Goal: Find specific page/section: Find specific page/section

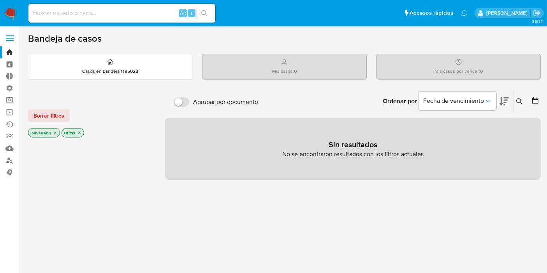
click at [9, 35] on span at bounding box center [10, 35] width 8 height 1
click at [0, 0] on input "checkbox" at bounding box center [0, 0] width 0 height 0
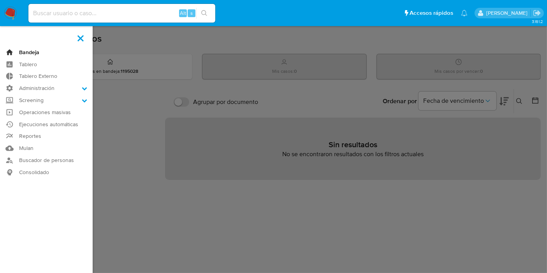
click at [37, 51] on link "Bandeja" at bounding box center [46, 52] width 93 height 12
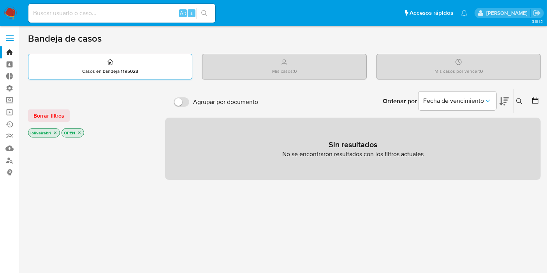
click at [112, 70] on p "Casos en bandeja : 1195028" at bounding box center [110, 71] width 56 height 6
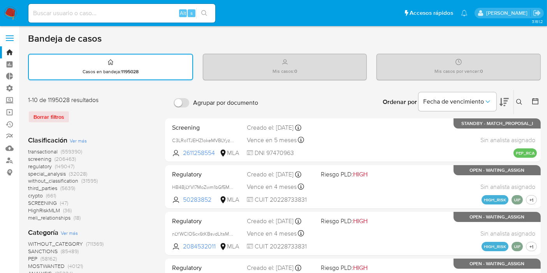
drag, startPoint x: 131, startPoint y: 53, endPoint x: 134, endPoint y: 57, distance: 5.6
click at [139, 63] on div "Casos en bandeja : 1195028" at bounding box center [111, 67] width 164 height 25
drag, startPoint x: 1, startPoint y: 2, endPoint x: 26, endPoint y: 26, distance: 35.5
click at [24, 24] on nav "Pausado Ver notificaciones Alt s Accesos rápidos Presiona las siguientes teclas…" at bounding box center [273, 13] width 547 height 26
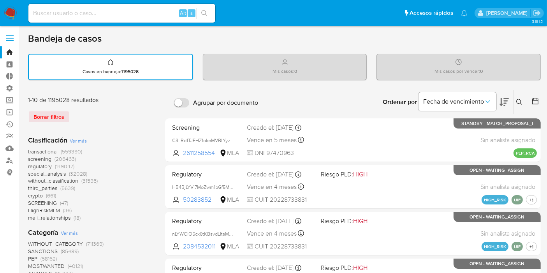
click at [270, 8] on ul "Pausado Ver notificaciones Alt s Accesos rápidos Presiona las siguientes teclas…" at bounding box center [248, 12] width 447 height 19
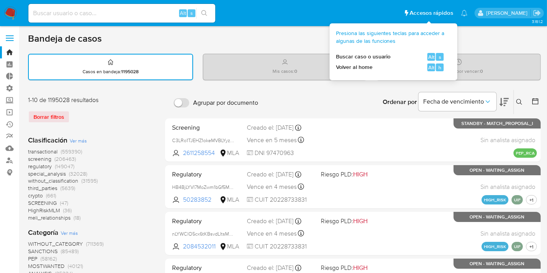
drag, startPoint x: 301, startPoint y: 7, endPoint x: 415, endPoint y: 19, distance: 114.7
click at [424, 14] on ul "Pausado Ver notificaciones Alt s Accesos rápidos Presiona las siguientes teclas…" at bounding box center [248, 12] width 447 height 19
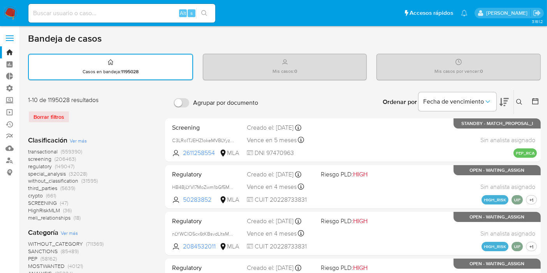
click at [299, 35] on div "Bandeja de casos" at bounding box center [284, 39] width 513 height 12
drag, startPoint x: 315, startPoint y: 9, endPoint x: 364, endPoint y: 18, distance: 49.4
click at [351, 19] on ul "Pausado Ver notificaciones Alt s Accesos rápidos Presiona las siguientes teclas…" at bounding box center [248, 12] width 447 height 19
drag, startPoint x: 376, startPoint y: 12, endPoint x: 370, endPoint y: 18, distance: 9.1
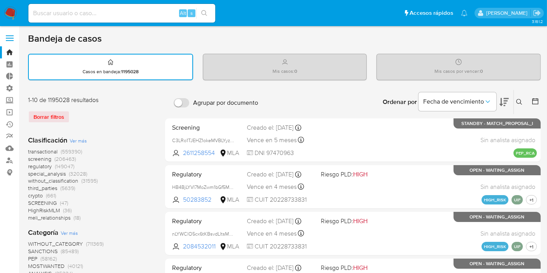
click at [370, 18] on ul "Pausado Ver notificaciones Alt s Accesos rápidos Presiona las siguientes teclas…" at bounding box center [248, 12] width 447 height 19
drag, startPoint x: 242, startPoint y: 54, endPoint x: 338, endPoint y: 82, distance: 99.7
click at [427, 69] on div "Mis casos por vencer : 0" at bounding box center [459, 66] width 164 height 25
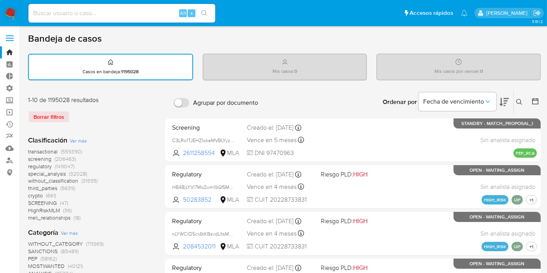
drag, startPoint x: 428, startPoint y: 70, endPoint x: 537, endPoint y: 67, distance: 109.1
click at [539, 67] on div "Mis casos por vencer : 0" at bounding box center [459, 66] width 164 height 25
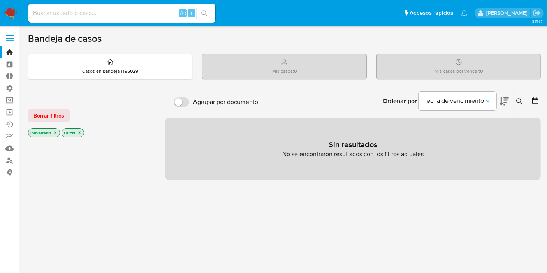
click at [12, 35] on span at bounding box center [10, 35] width 8 height 1
click at [0, 0] on input "checkbox" at bounding box center [0, 0] width 0 height 0
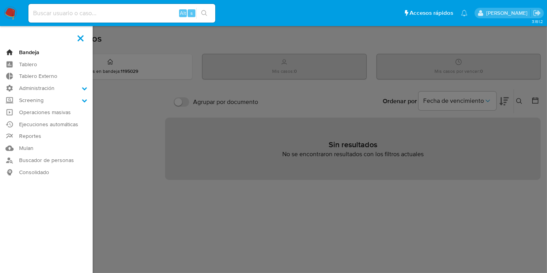
click at [35, 53] on link "Bandeja" at bounding box center [46, 52] width 93 height 12
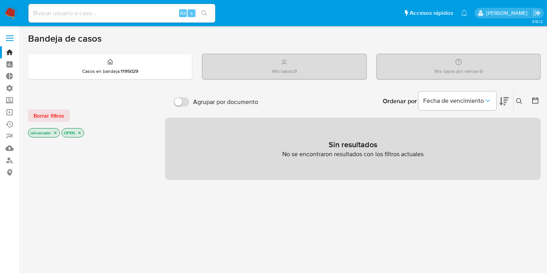
click at [12, 33] on label at bounding box center [9, 38] width 19 height 16
click at [0, 0] on input "checkbox" at bounding box center [0, 0] width 0 height 0
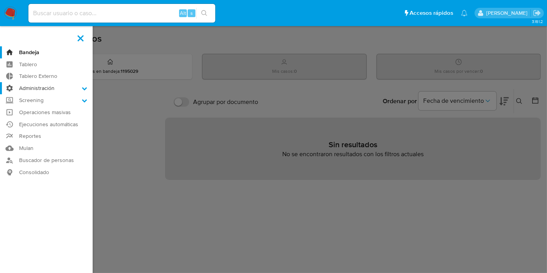
click at [52, 87] on label "Administración" at bounding box center [46, 88] width 93 height 12
click at [0, 0] on input "Administración" at bounding box center [0, 0] width 0 height 0
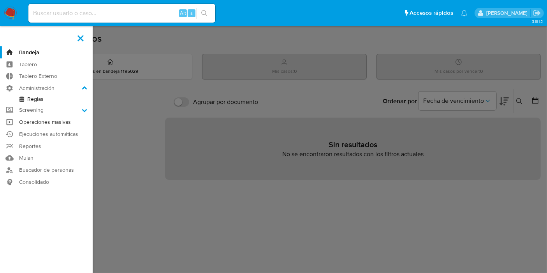
click at [30, 116] on link "Operaciones masivas" at bounding box center [46, 122] width 93 height 12
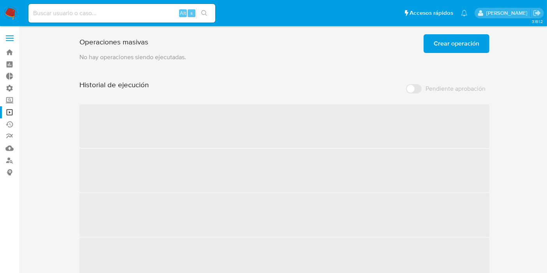
click at [9, 44] on label at bounding box center [9, 38] width 19 height 16
click at [0, 0] on input "checkbox" at bounding box center [0, 0] width 0 height 0
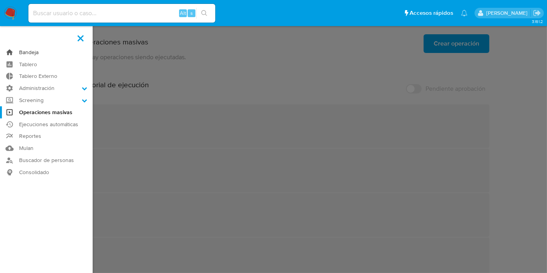
click at [9, 51] on link "Bandeja" at bounding box center [46, 52] width 93 height 12
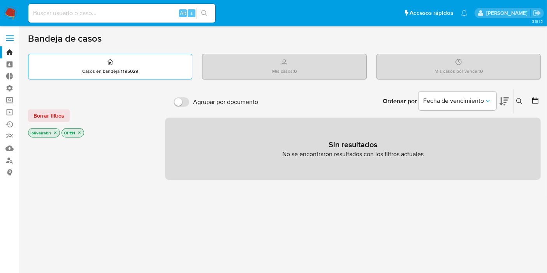
click at [131, 74] on div "Casos en bandeja : 1195029" at bounding box center [110, 66] width 164 height 25
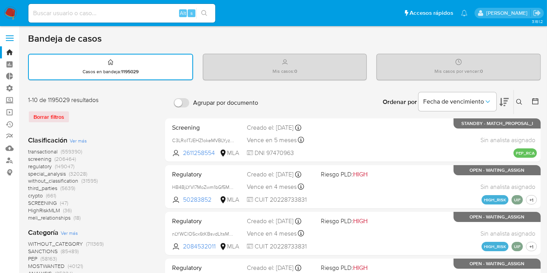
click at [58, 114] on div "Borrar filtros" at bounding box center [90, 117] width 125 height 12
click at [10, 72] on link "Tablero Externo" at bounding box center [46, 76] width 93 height 12
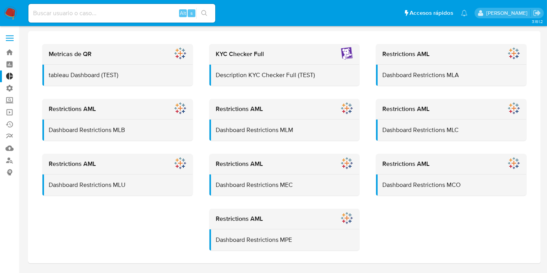
click at [9, 40] on span at bounding box center [10, 40] width 8 height 1
click at [0, 0] on input "checkbox" at bounding box center [0, 0] width 0 height 0
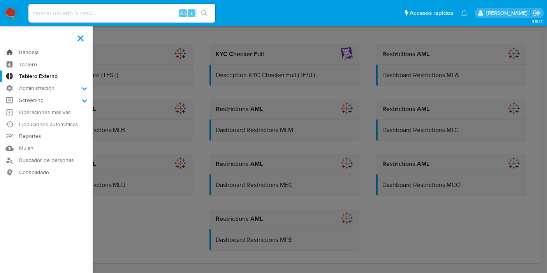
click at [16, 51] on link "Bandeja" at bounding box center [46, 52] width 93 height 12
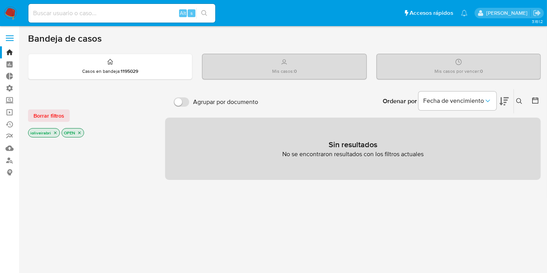
click at [15, 37] on label at bounding box center [9, 38] width 19 height 16
click at [0, 0] on input "checkbox" at bounding box center [0, 0] width 0 height 0
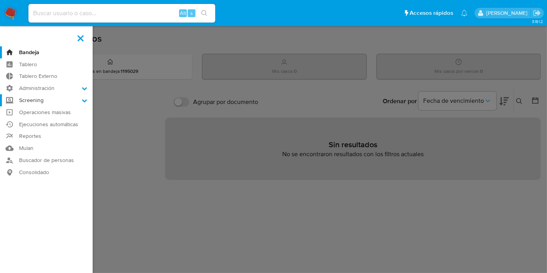
click at [49, 101] on label "Screening" at bounding box center [46, 100] width 93 height 12
click at [0, 0] on input "Screening" at bounding box center [0, 0] width 0 height 0
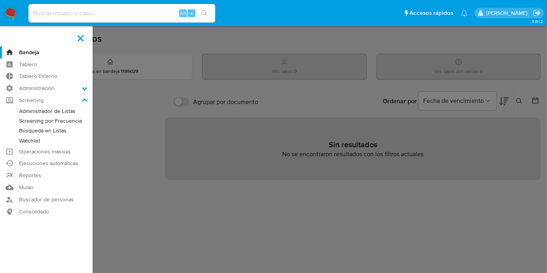
click at [64, 118] on link "Screening por Frecuencia" at bounding box center [46, 121] width 93 height 10
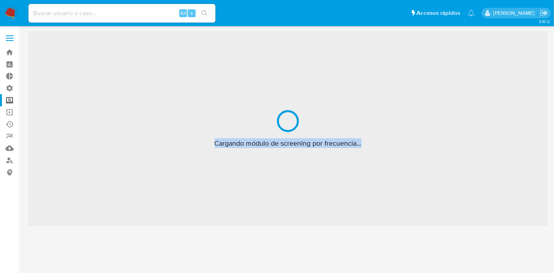
drag, startPoint x: 210, startPoint y: 144, endPoint x: 370, endPoint y: 147, distance: 160.5
click at [372, 148] on div "Cargando módulo de screening por frecuencia..." at bounding box center [288, 128] width 520 height 195
click at [340, 139] on span "Cargando módulo de screening por frecuencia..." at bounding box center [288, 143] width 147 height 9
drag, startPoint x: 370, startPoint y: 148, endPoint x: 178, endPoint y: 142, distance: 192.1
click at [178, 142] on div "Cargando módulo de screening por frecuencia..." at bounding box center [288, 128] width 520 height 195
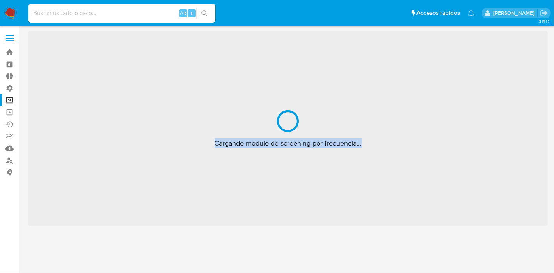
click at [187, 144] on div "Cargando módulo de screening por frecuencia..." at bounding box center [288, 128] width 520 height 195
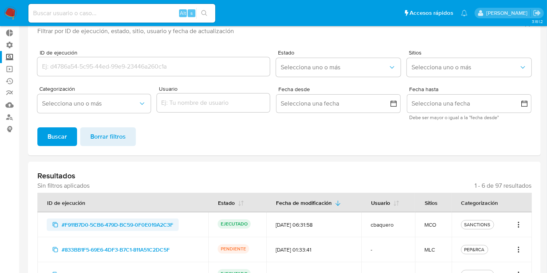
scroll to position [130, 0]
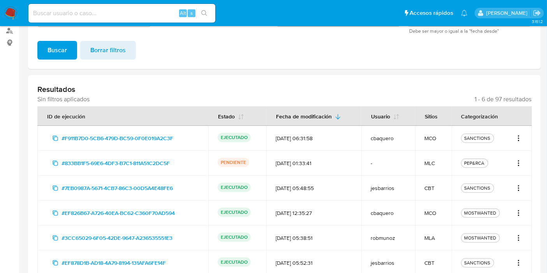
drag, startPoint x: 447, startPoint y: 141, endPoint x: 462, endPoint y: 143, distance: 14.9
click at [462, 143] on tr "#F911B7D0-5CB6-479D-BC59-0F0E019A2C3F EJECUTADO [DATE] 06:31:58 cbaquero MCO SA…" at bounding box center [284, 138] width 495 height 25
click at [417, 138] on td "MCO" at bounding box center [433, 138] width 36 height 25
click at [164, 137] on span "#F911B7D0-5CB6-479D-BC59-0F0E019A2C3F" at bounding box center [118, 138] width 112 height 12
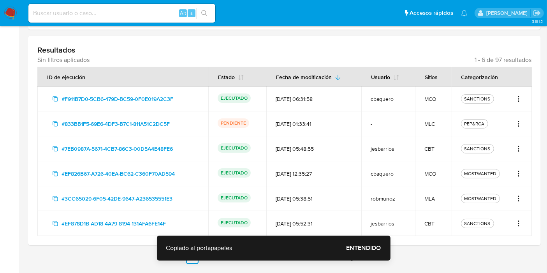
scroll to position [192, 0]
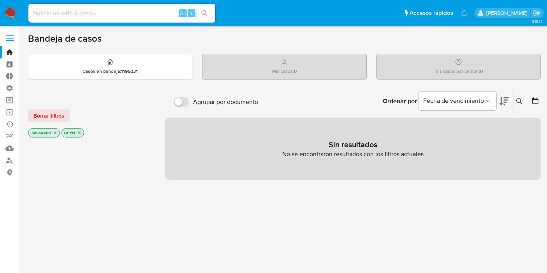
click at [16, 40] on label at bounding box center [9, 38] width 19 height 16
click at [0, 0] on input "checkbox" at bounding box center [0, 0] width 0 height 0
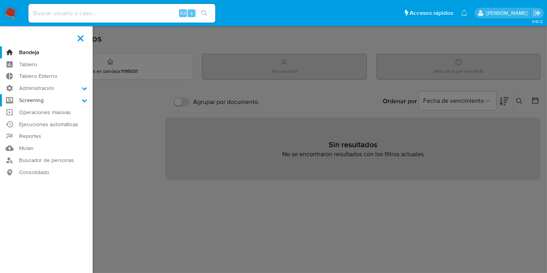
click at [39, 100] on label "Screening" at bounding box center [46, 100] width 93 height 12
click at [37, 97] on label "Screening" at bounding box center [46, 100] width 93 height 12
click at [0, 0] on input "Screening" at bounding box center [0, 0] width 0 height 0
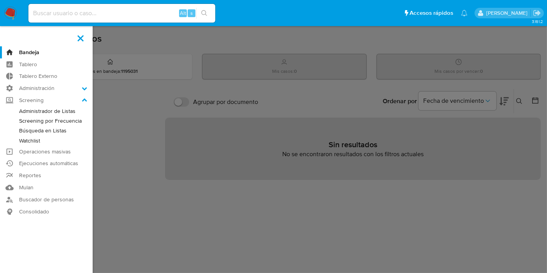
click at [62, 120] on link "Screening por Frecuencia" at bounding box center [46, 121] width 93 height 10
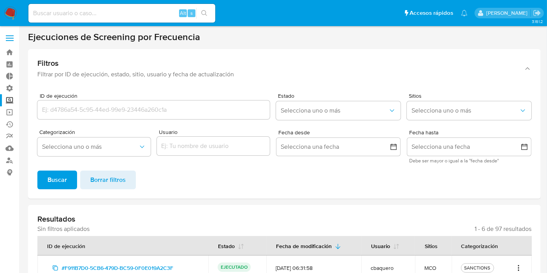
scroll to position [173, 0]
